Goal: Information Seeking & Learning: Learn about a topic

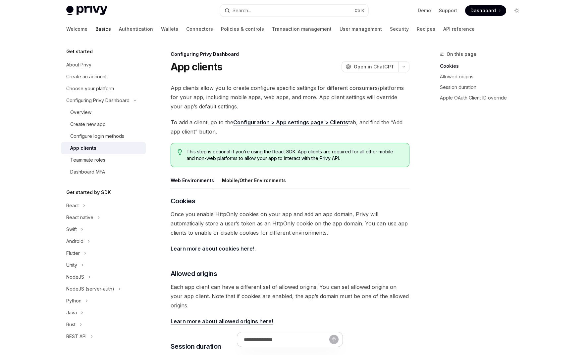
click at [273, 4] on div "Privy Docs home page Search... Ctrl K Demo Support Dashboard Dashboard Search..." at bounding box center [293, 10] width 455 height 21
click at [271, 6] on button "Search... Ctrl K" at bounding box center [294, 11] width 148 height 12
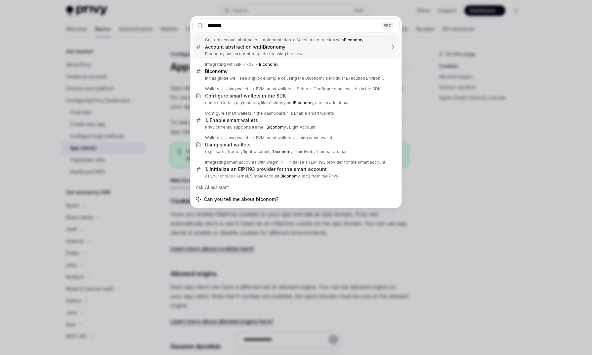
type input "********"
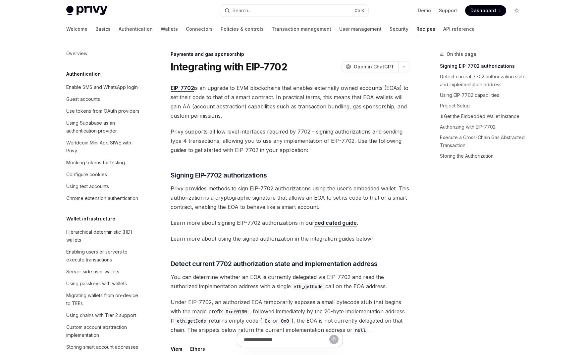
click at [321, 206] on span "Privy provides methods to sign EIP-7702 authorizations using the user’s embedde…" at bounding box center [289, 198] width 239 height 28
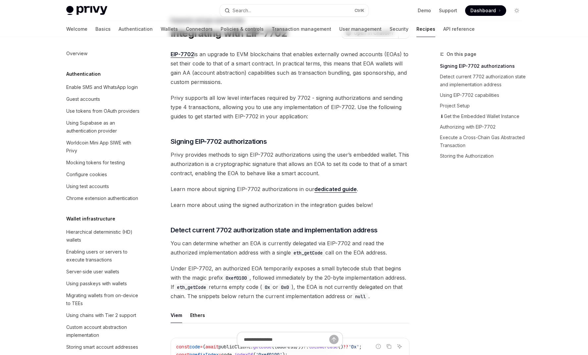
scroll to position [79, 0]
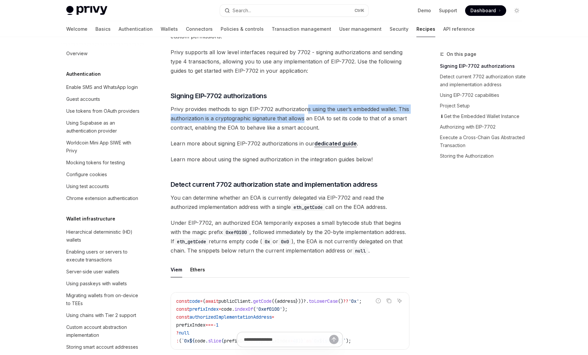
drag, startPoint x: 307, startPoint y: 111, endPoint x: 302, endPoint y: 120, distance: 10.4
click at [302, 120] on span "Privy provides methods to sign EIP-7702 authorizations using the user’s embedde…" at bounding box center [289, 119] width 239 height 28
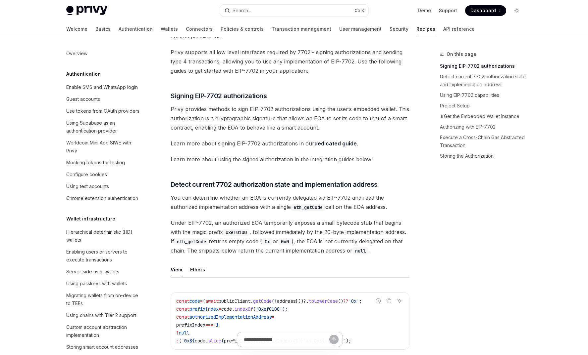
click at [338, 144] on link "dedicated guide" at bounding box center [335, 143] width 42 height 7
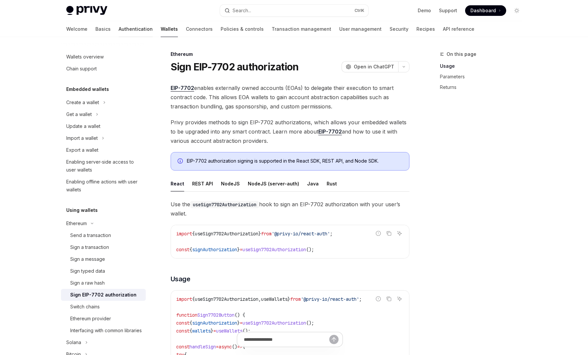
click at [118, 33] on link "Authentication" at bounding box center [135, 29] width 34 height 16
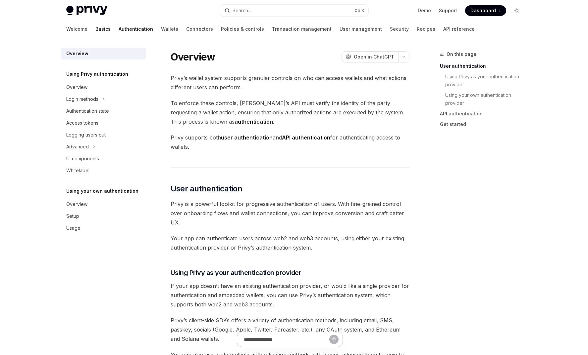
click at [95, 27] on link "Basics" at bounding box center [102, 29] width 15 height 16
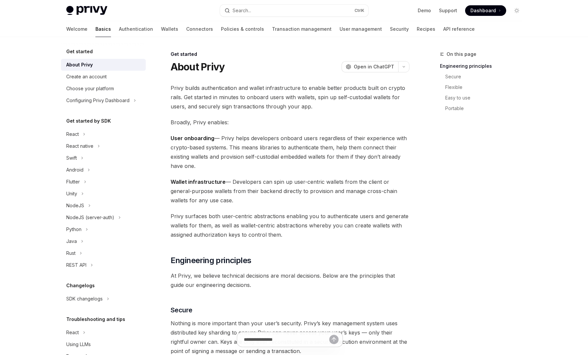
click at [85, 9] on img at bounding box center [86, 10] width 41 height 9
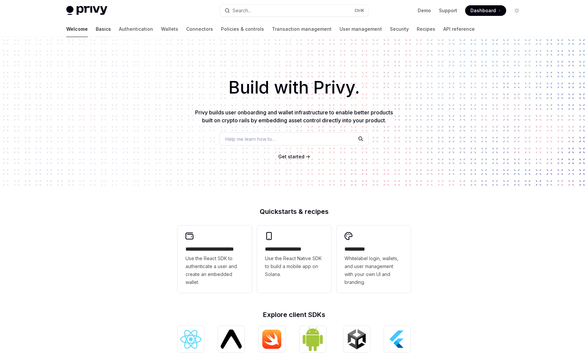
click at [96, 28] on link "Basics" at bounding box center [103, 29] width 15 height 16
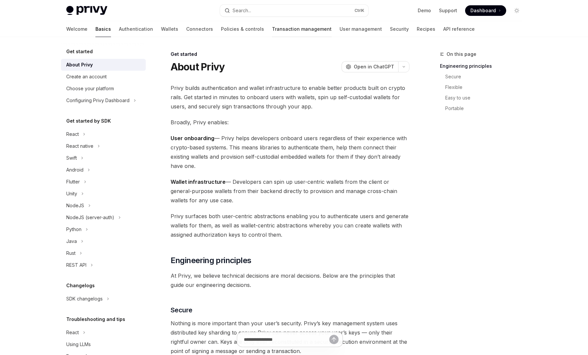
click at [272, 31] on link "Transaction management" at bounding box center [302, 29] width 60 height 16
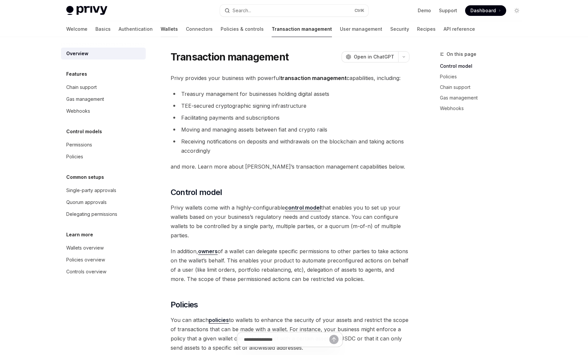
click at [161, 32] on link "Wallets" at bounding box center [169, 29] width 17 height 16
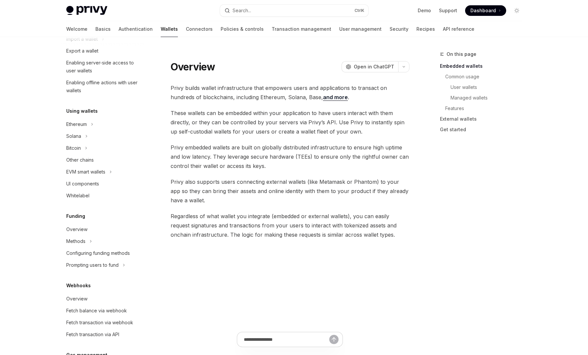
scroll to position [119, 0]
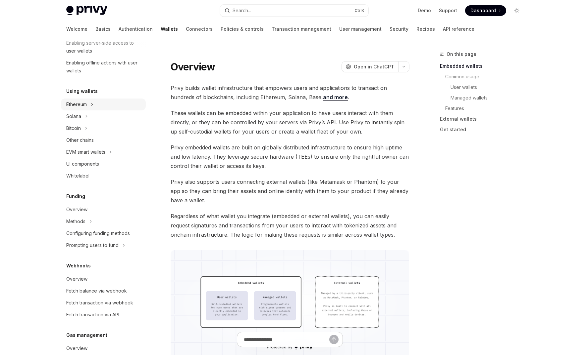
click at [81, 102] on div "Ethereum" at bounding box center [76, 105] width 21 height 8
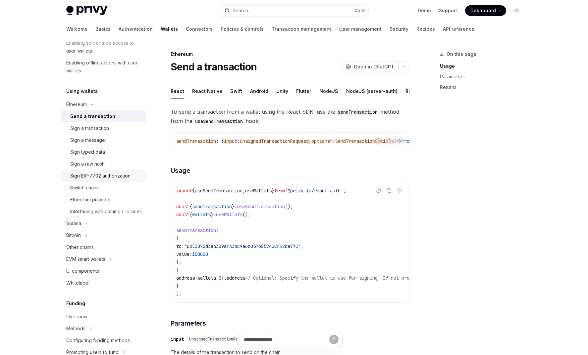
click at [114, 179] on div "Sign EIP-7702 authorization" at bounding box center [100, 176] width 60 height 8
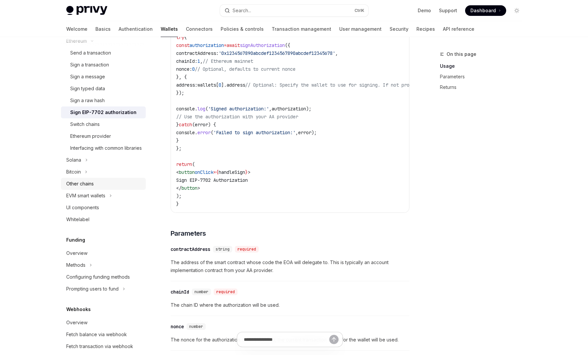
scroll to position [199, 0]
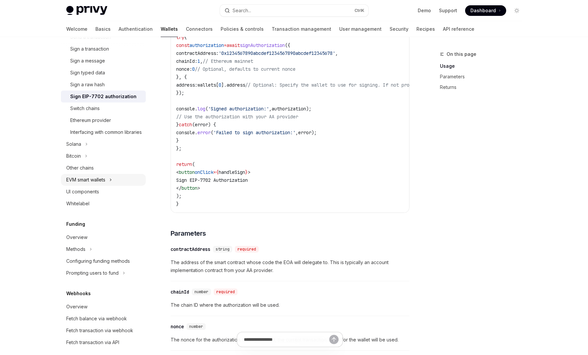
click at [105, 184] on div "EVM smart wallets" at bounding box center [85, 180] width 39 height 8
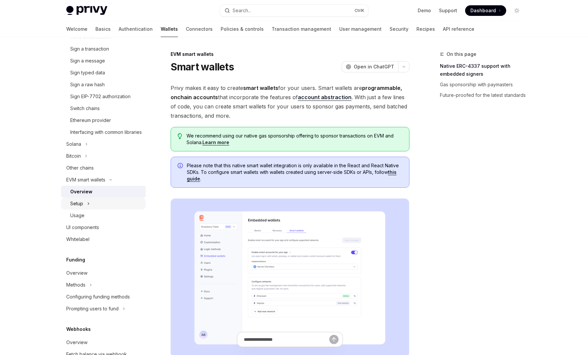
click at [83, 210] on button "Setup" at bounding box center [103, 204] width 85 height 12
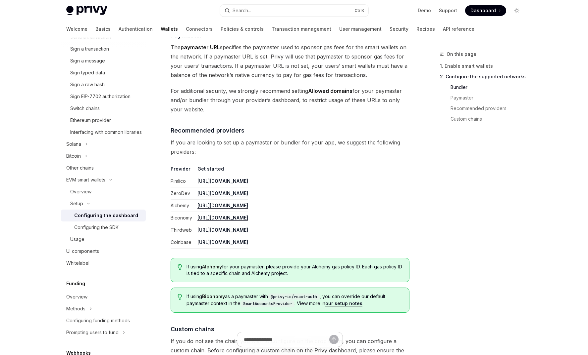
scroll to position [835, 0]
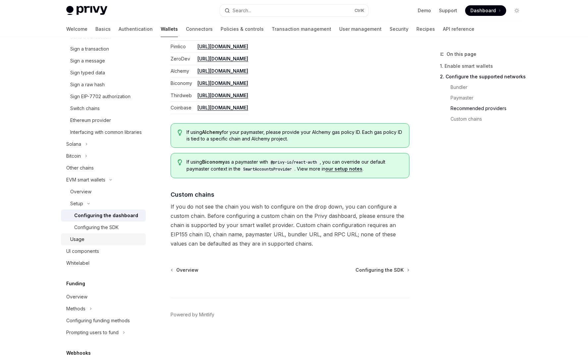
click at [97, 244] on div "Usage" at bounding box center [105, 240] width 71 height 8
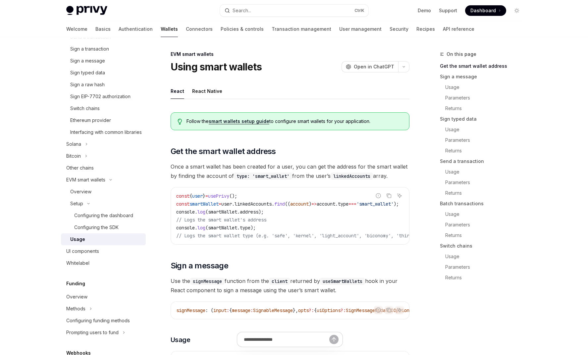
scroll to position [40, 0]
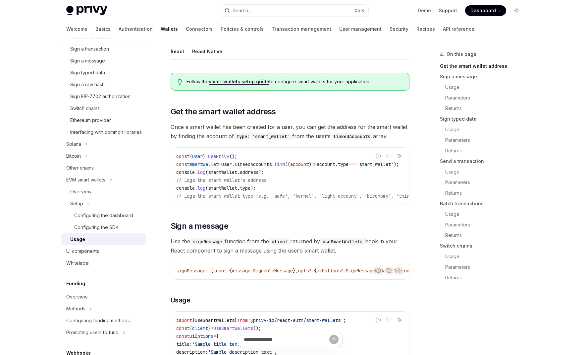
drag, startPoint x: 324, startPoint y: 204, endPoint x: 380, endPoint y: 208, distance: 55.7
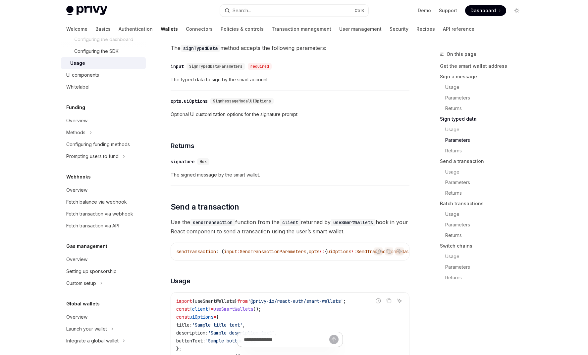
scroll to position [388, 0]
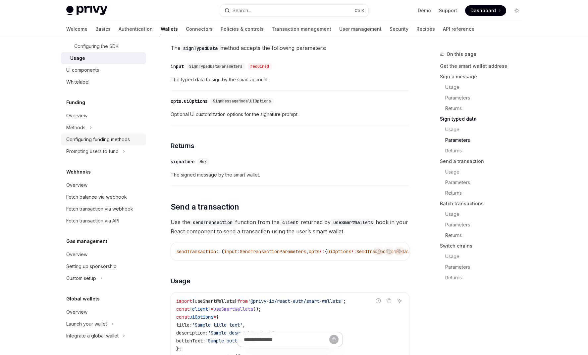
click at [83, 140] on div "Configuring funding methods" at bounding box center [98, 140] width 64 height 8
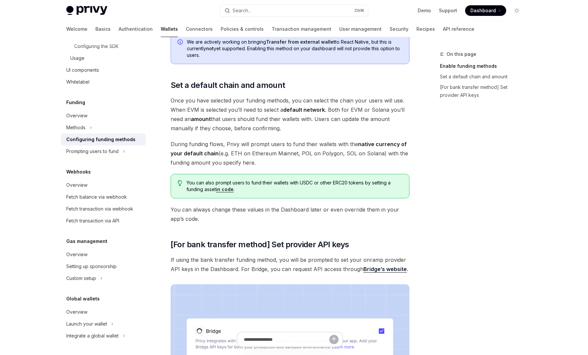
scroll to position [556, 0]
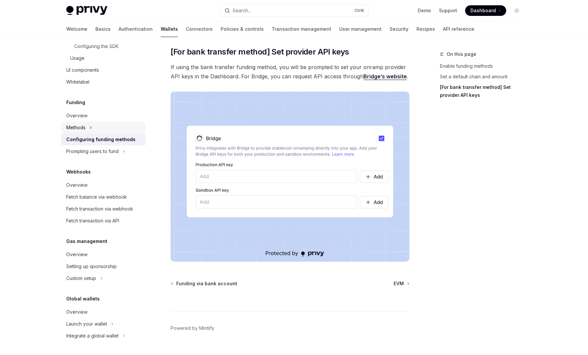
click at [85, 130] on button "Methods" at bounding box center [103, 128] width 85 height 12
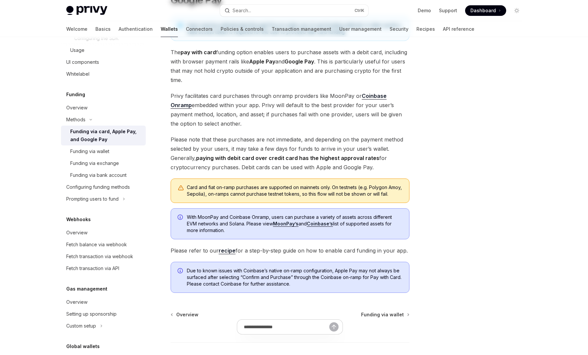
scroll to position [130, 0]
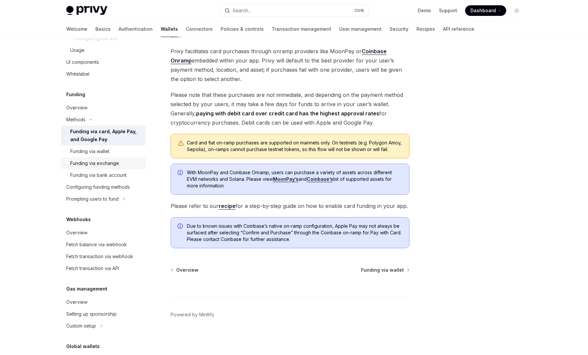
click at [99, 167] on div "Funding via exchange" at bounding box center [94, 164] width 49 height 8
type textarea "*"
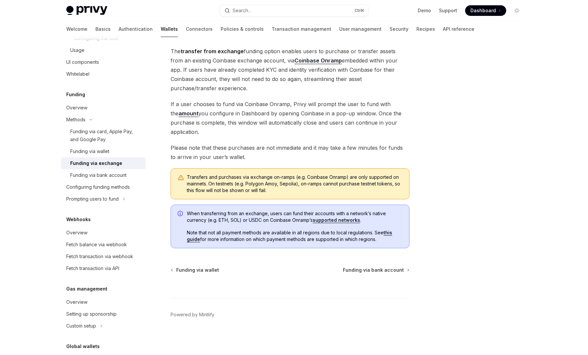
scroll to position [37, 0]
click at [352, 222] on link "supported networks" at bounding box center [335, 220] width 47 height 6
click at [423, 172] on div "Methods Funding via exchange OpenAI Open in ChatGPT OpenAI Open in ChatGPT The …" at bounding box center [294, 177] width 466 height 355
click at [539, 240] on div "Privy Docs home page Search... Ctrl K Demo Support Dashboard Dashboard Search..…" at bounding box center [294, 159] width 588 height 392
